Goal: Complete application form

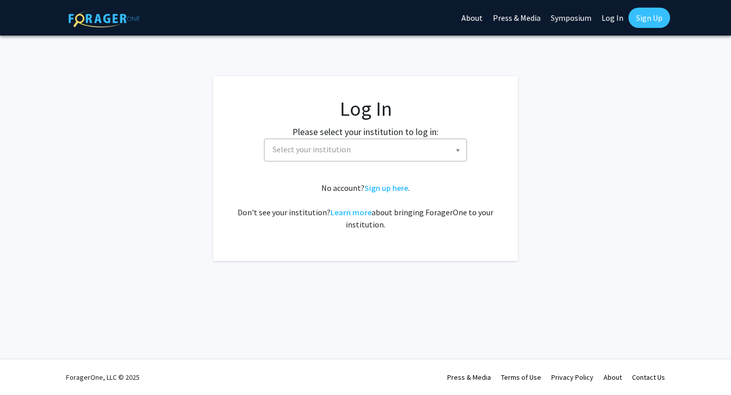
select select
click at [323, 164] on fg-card-body "Log In Please select your institution to log in: Baylor University Brandeis Uni…" at bounding box center [366, 168] width 264 height 144
click at [323, 156] on span "Select your institution" at bounding box center [368, 149] width 198 height 21
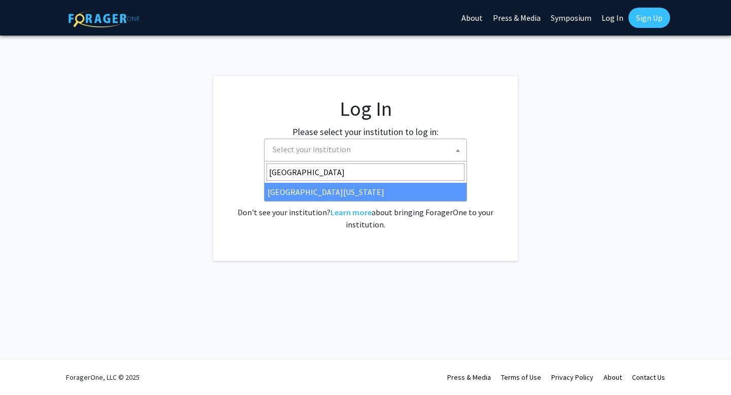
type input "university of maryla"
select select "31"
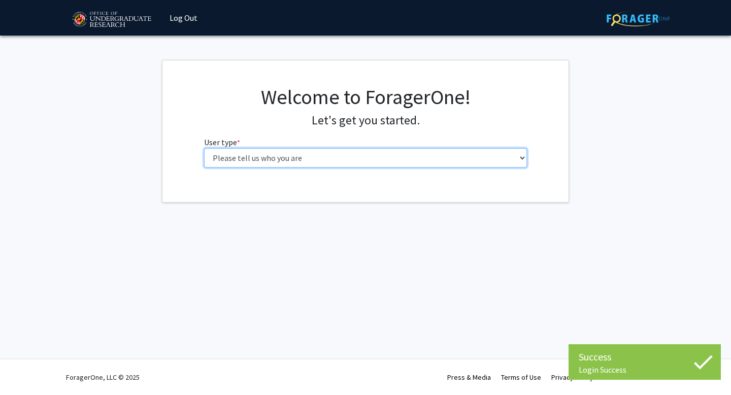
click at [291, 160] on select "Please tell us who you are Undergraduate Student Master's Student Doctoral Cand…" at bounding box center [365, 157] width 323 height 19
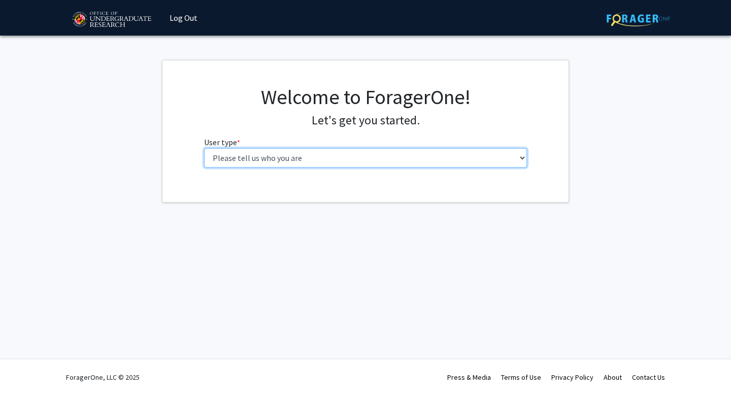
select select "1: undergrad"
click at [204, 148] on select "Please tell us who you are Undergraduate Student Master's Student Doctoral Cand…" at bounding box center [365, 157] width 323 height 19
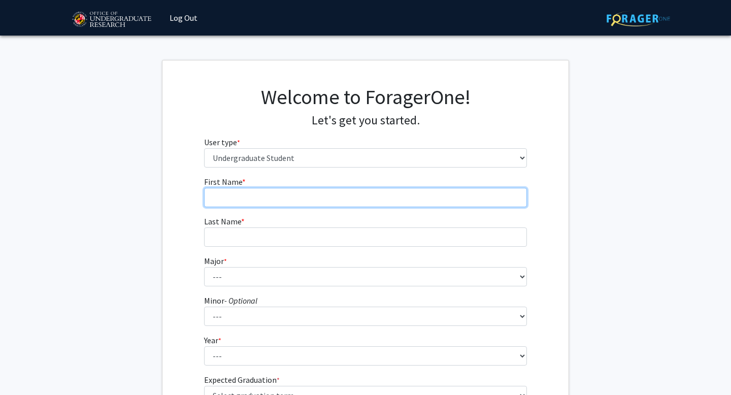
click at [366, 199] on input "First Name * required" at bounding box center [365, 197] width 323 height 19
type input "[PERSON_NAME]"
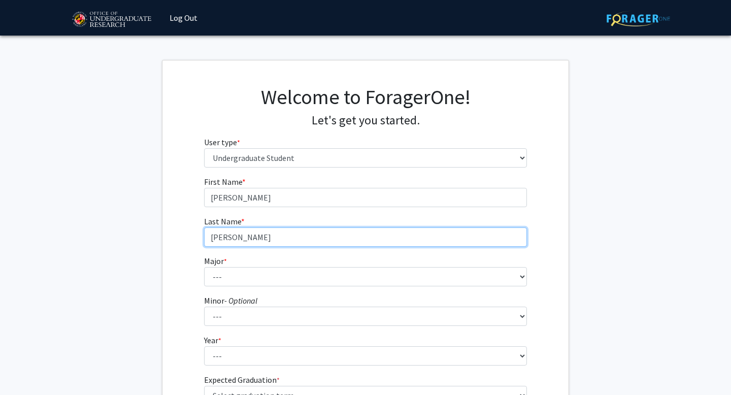
type input "[PERSON_NAME]"
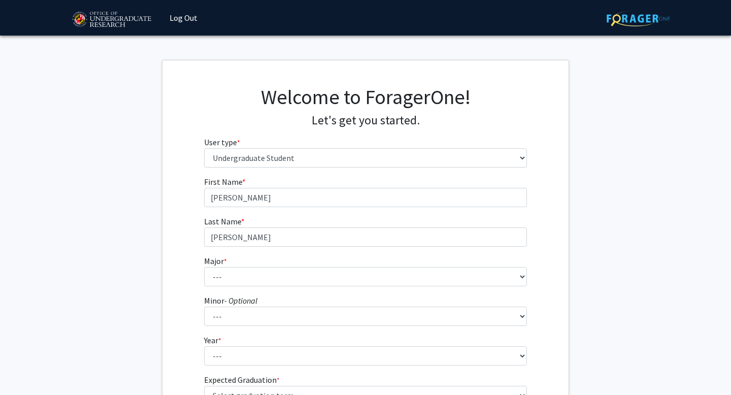
click at [325, 286] on form "First Name * required [PERSON_NAME] Last Name * required [PERSON_NAME] Major * …" at bounding box center [365, 298] width 323 height 245
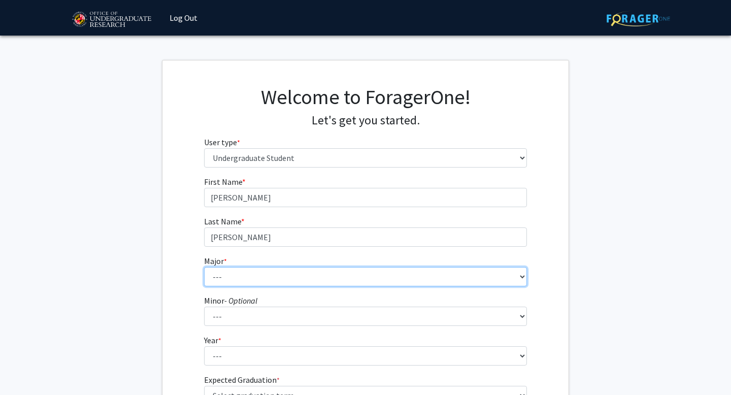
click at [325, 279] on select "--- Accounting Aerospace Engineering African American and Africana Studies Agri…" at bounding box center [365, 276] width 323 height 19
